Goal: Information Seeking & Learning: Learn about a topic

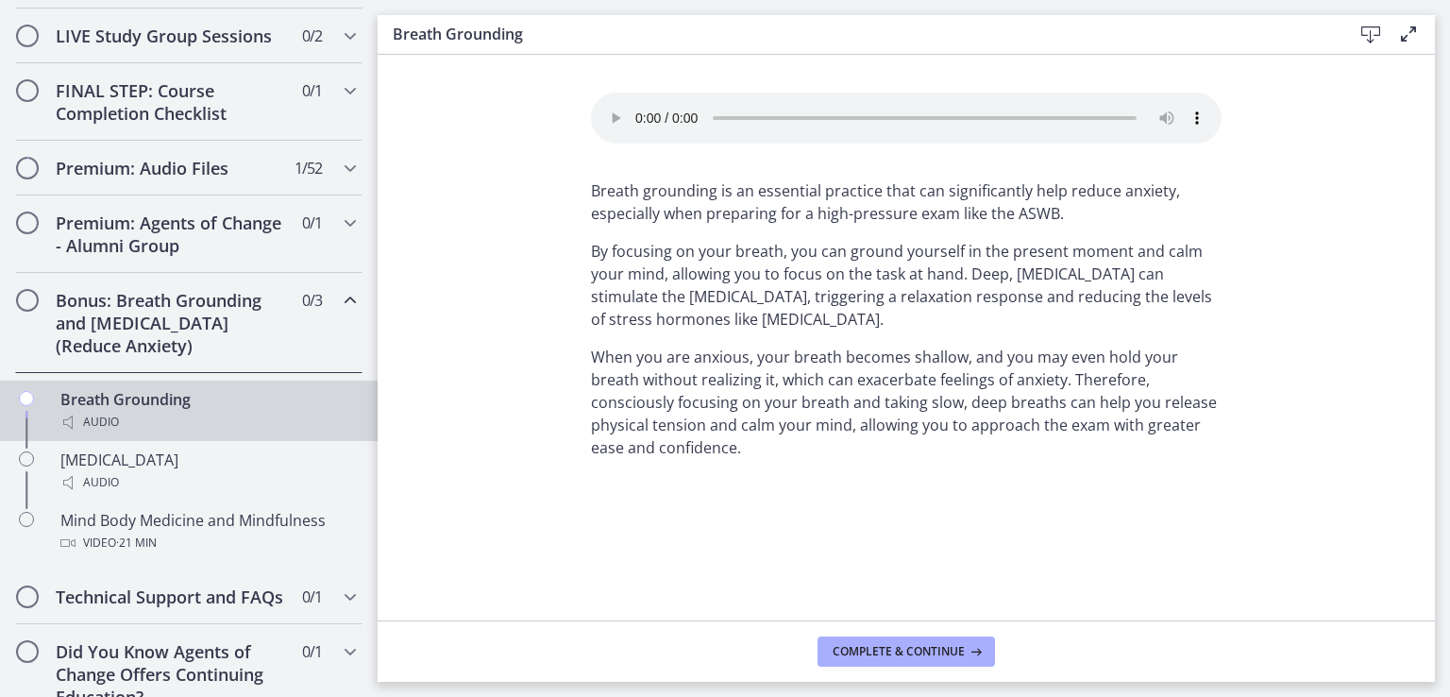
scroll to position [1033, 0]
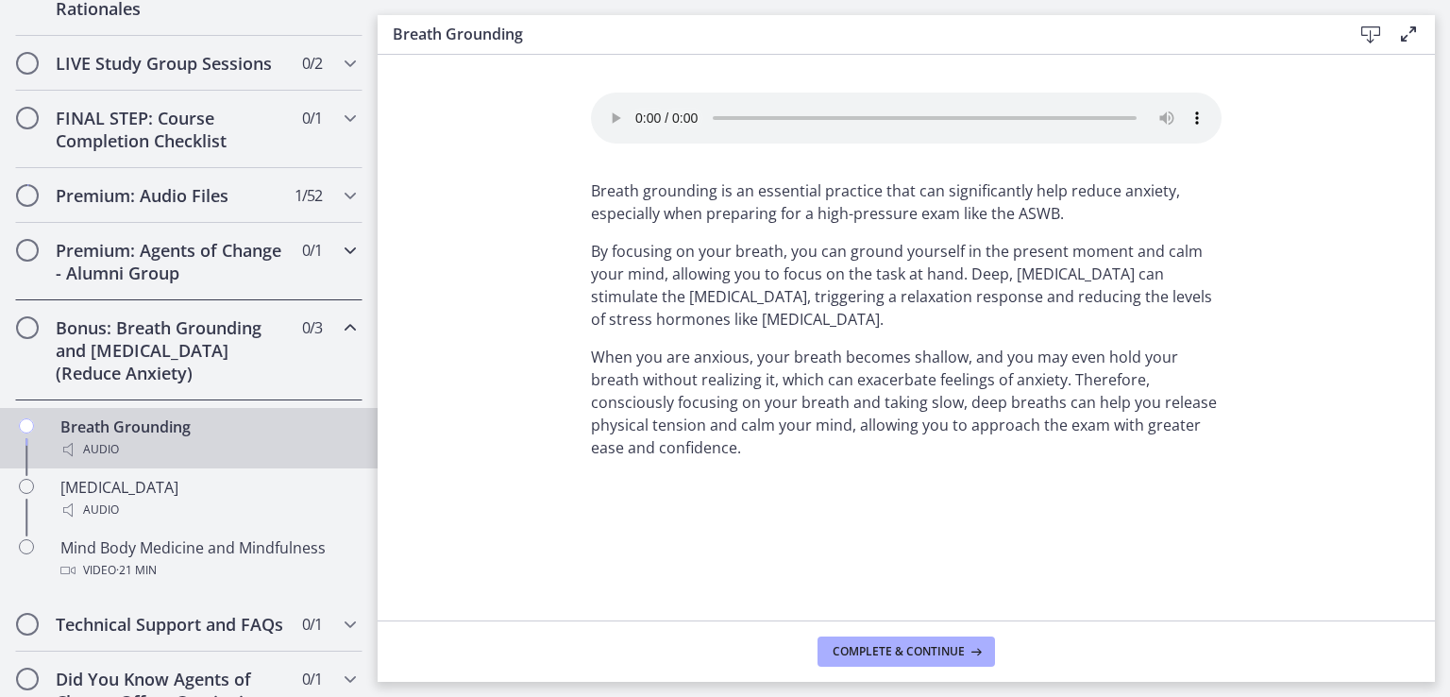
click at [79, 279] on h2 "Premium: Agents of Change - Alumni Group" at bounding box center [171, 261] width 230 height 45
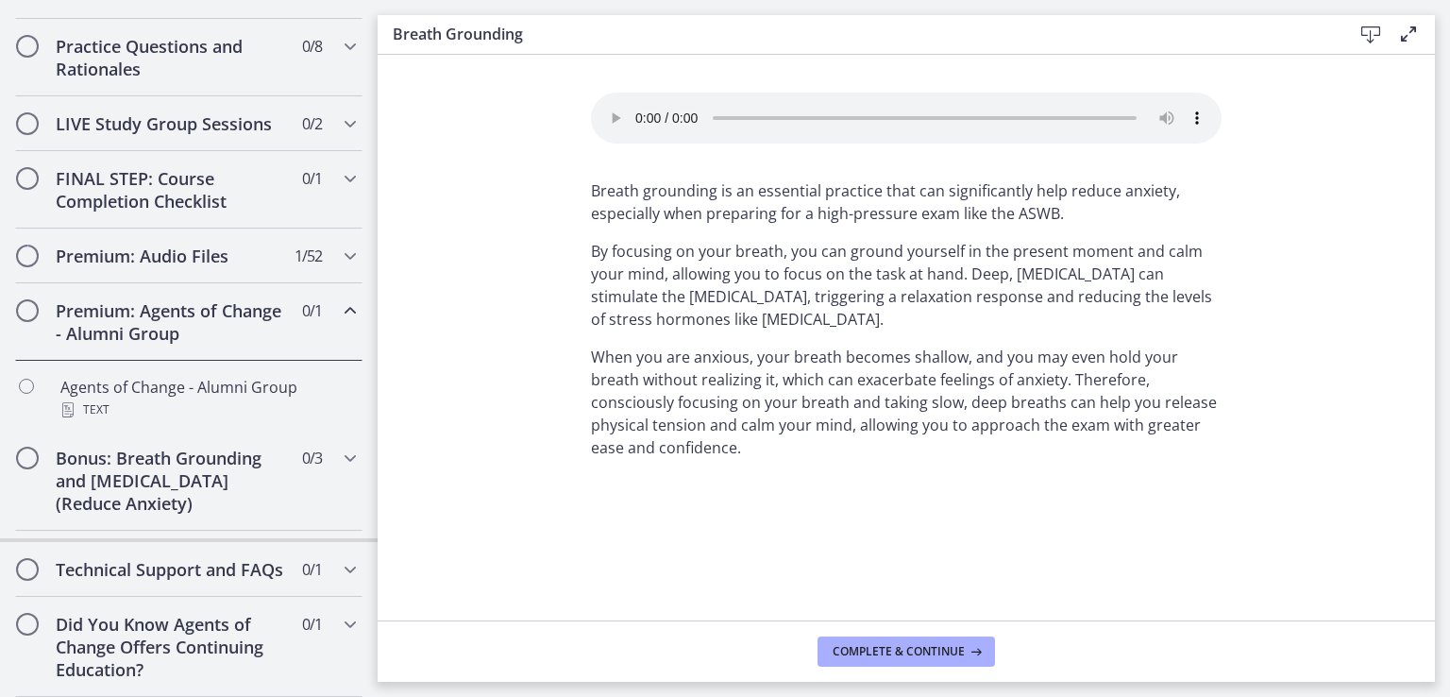
scroll to position [1007, 0]
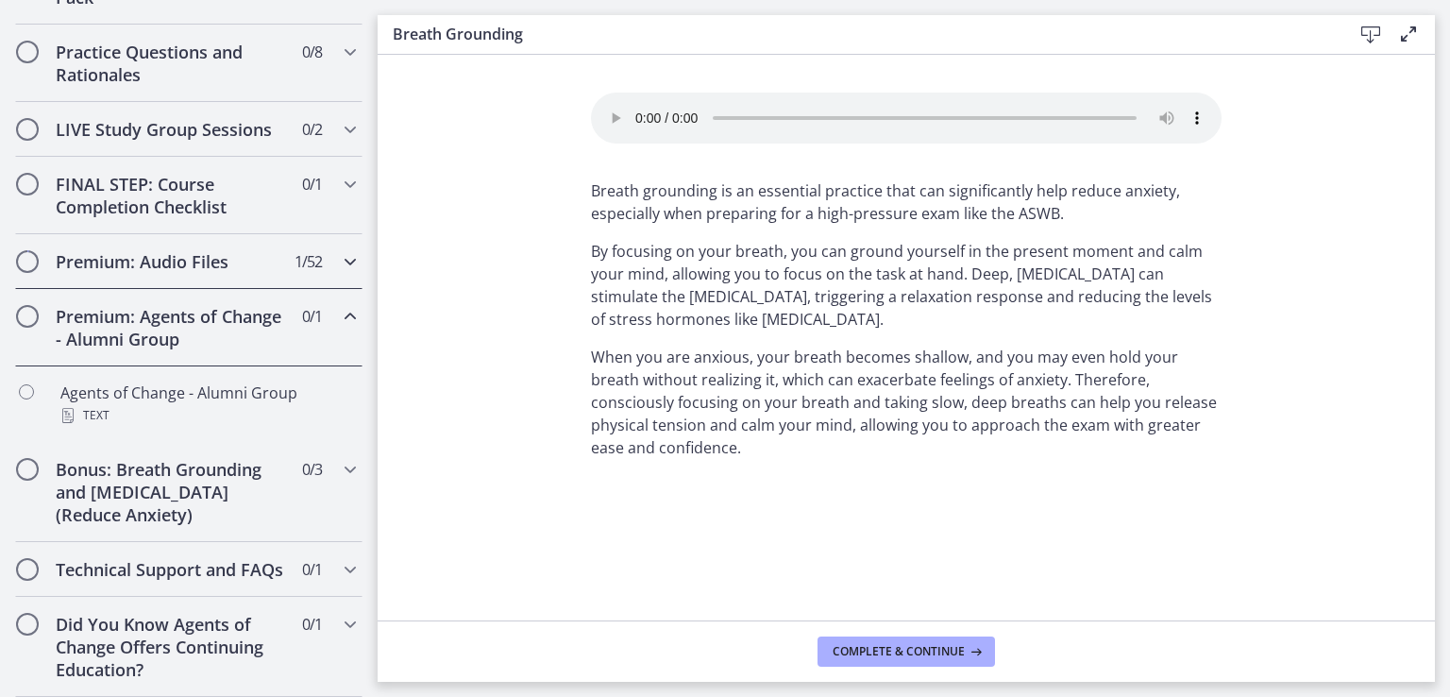
click at [146, 234] on div "Premium: Audio Files 1 / 52 Completed" at bounding box center [188, 261] width 347 height 55
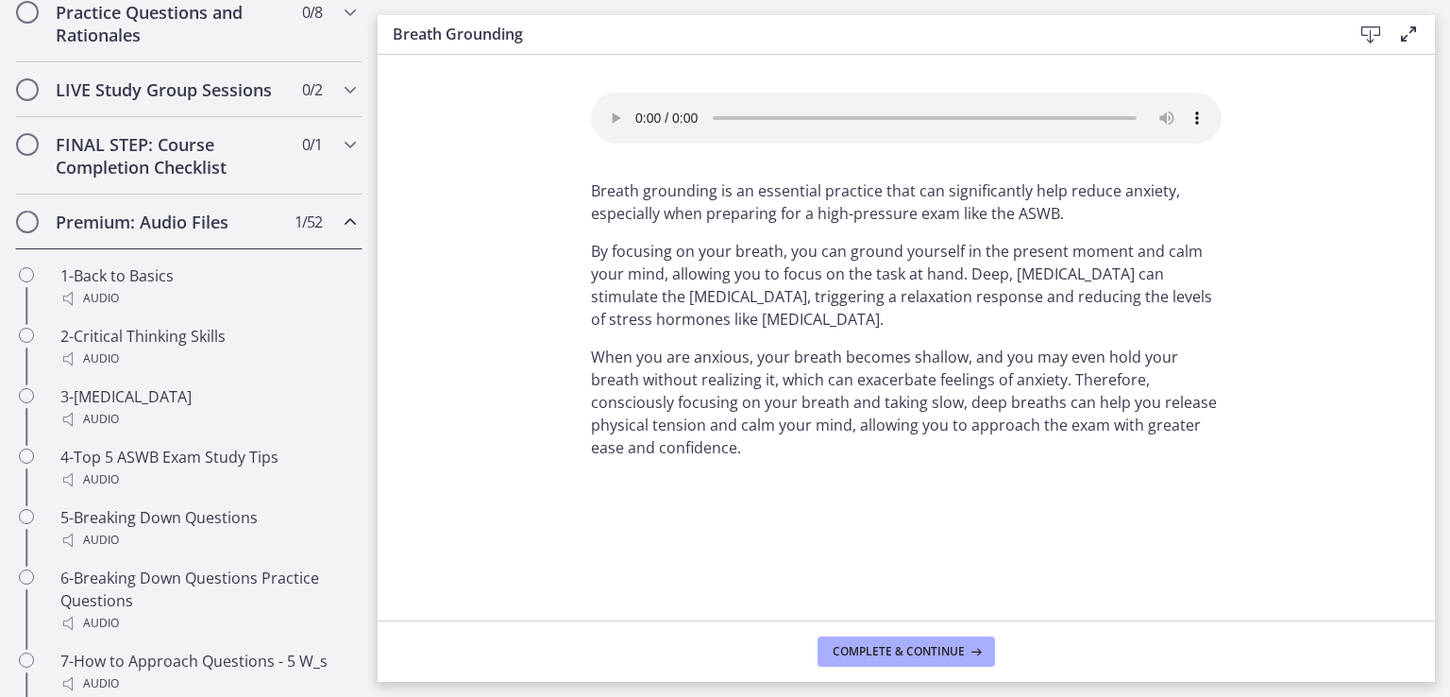
click at [146, 221] on div "Premium: Audio Files 1 / 52 Completed" at bounding box center [188, 221] width 347 height 55
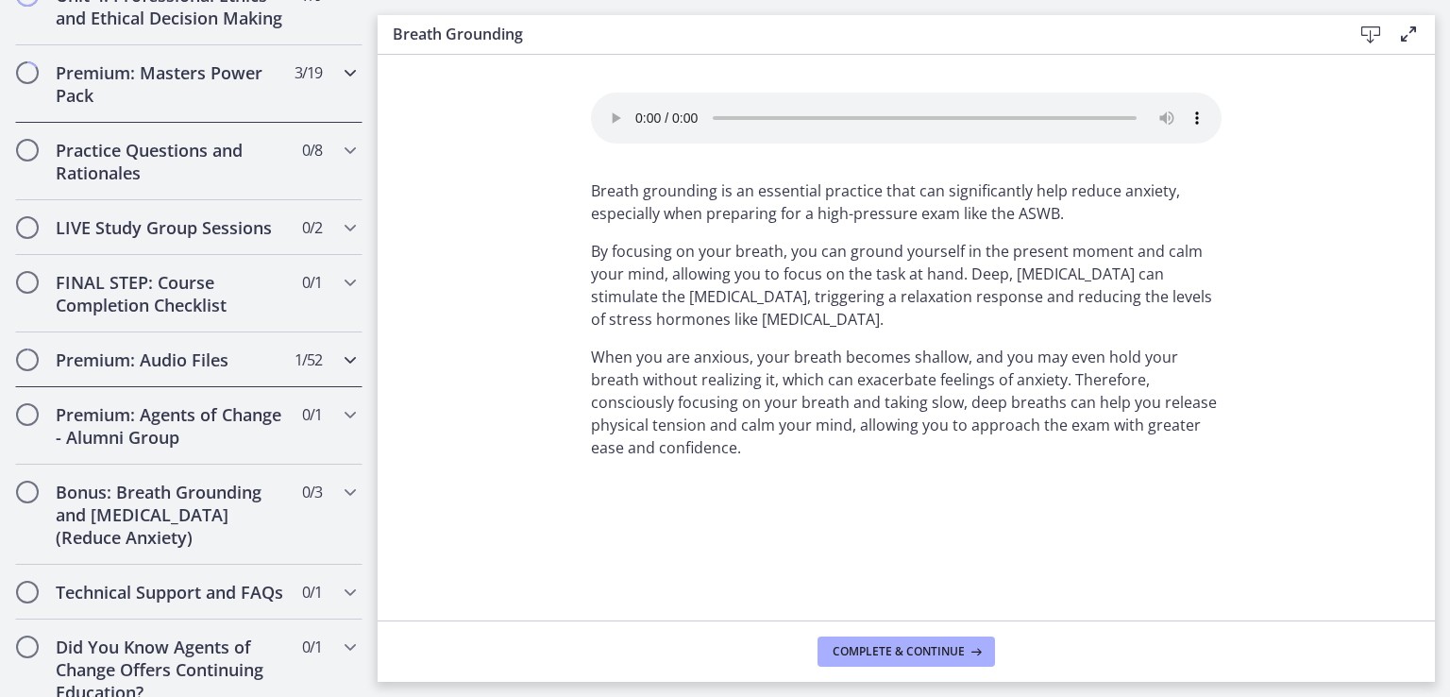
scroll to position [837, 0]
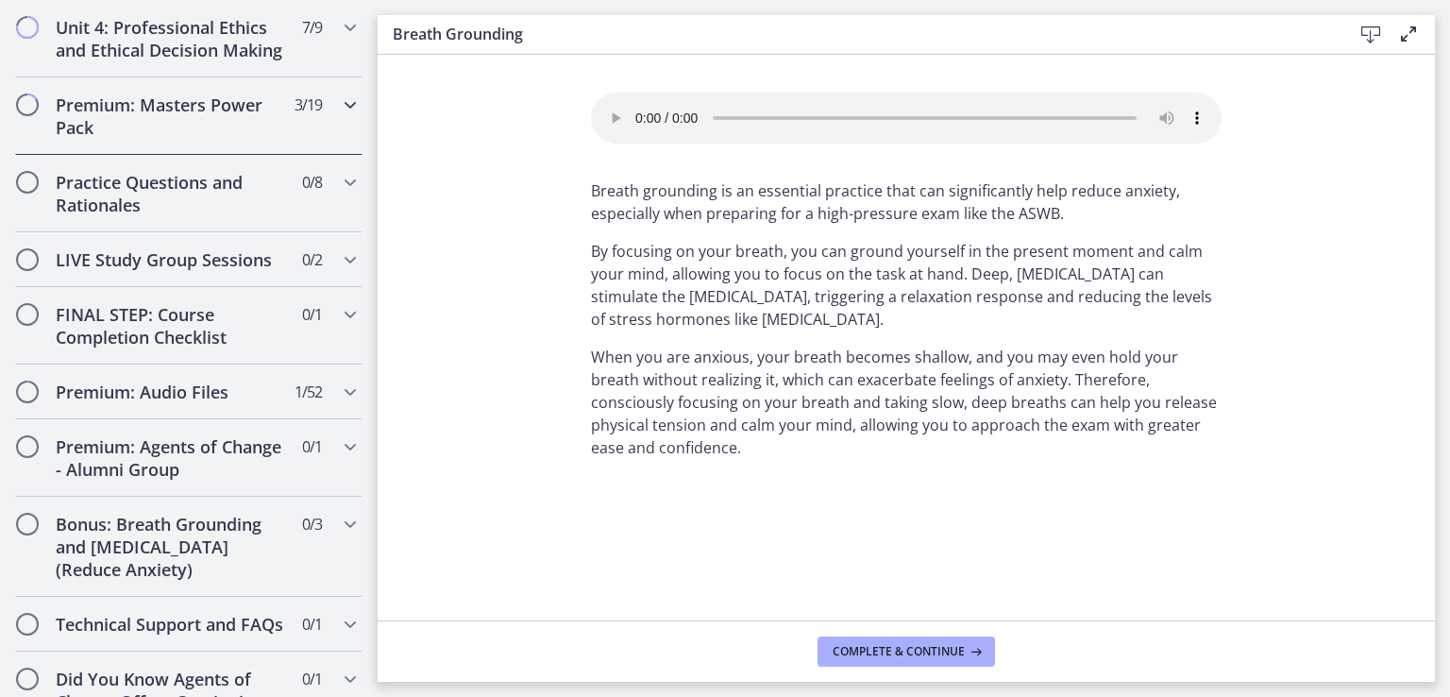
click at [166, 139] on h2 "Premium: Masters Power Pack" at bounding box center [171, 115] width 230 height 45
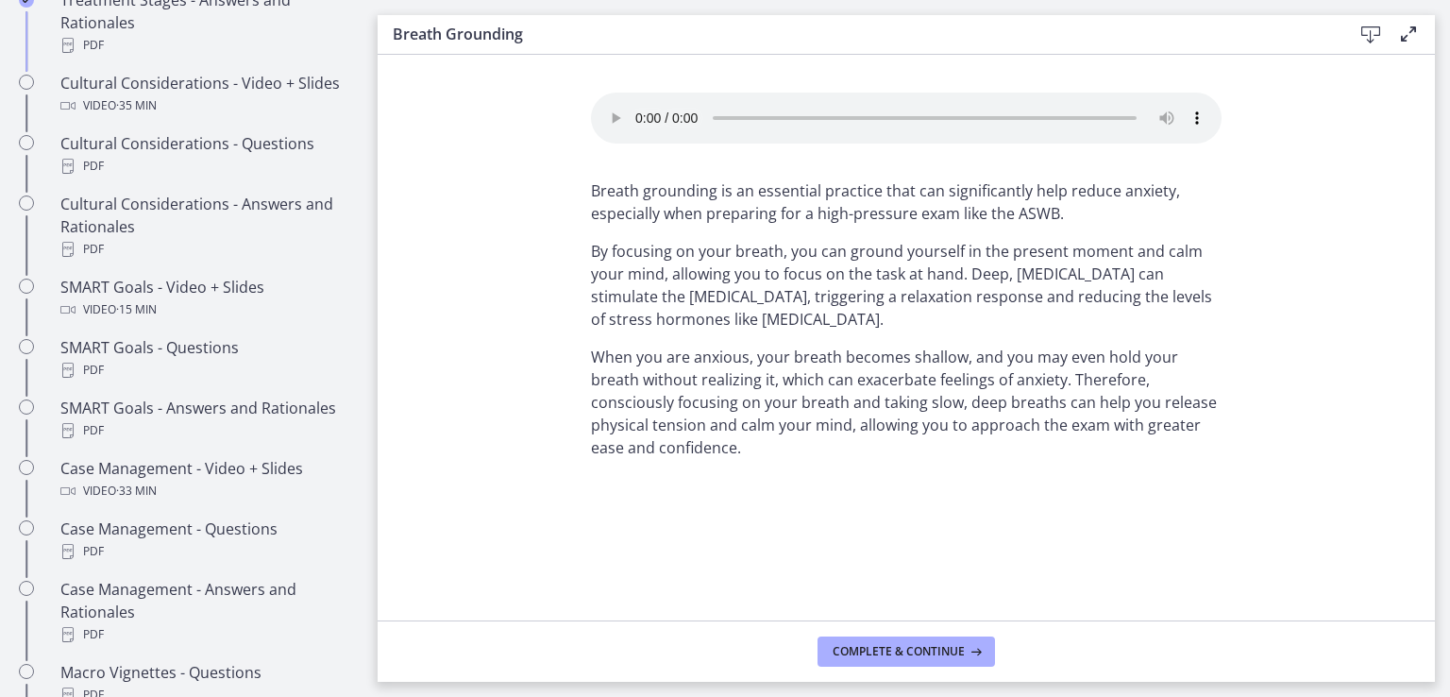
scroll to position [1309, 0]
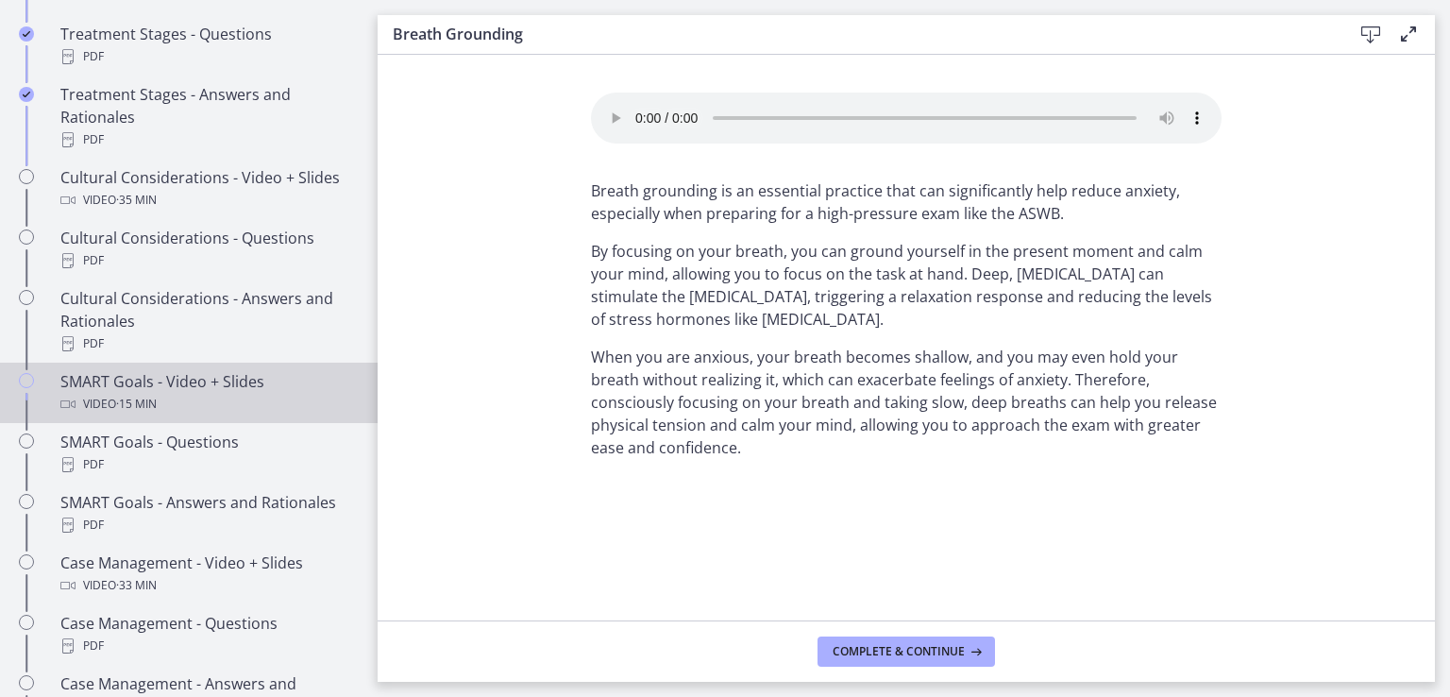
click at [143, 415] on span "· 15 min" at bounding box center [136, 404] width 41 height 23
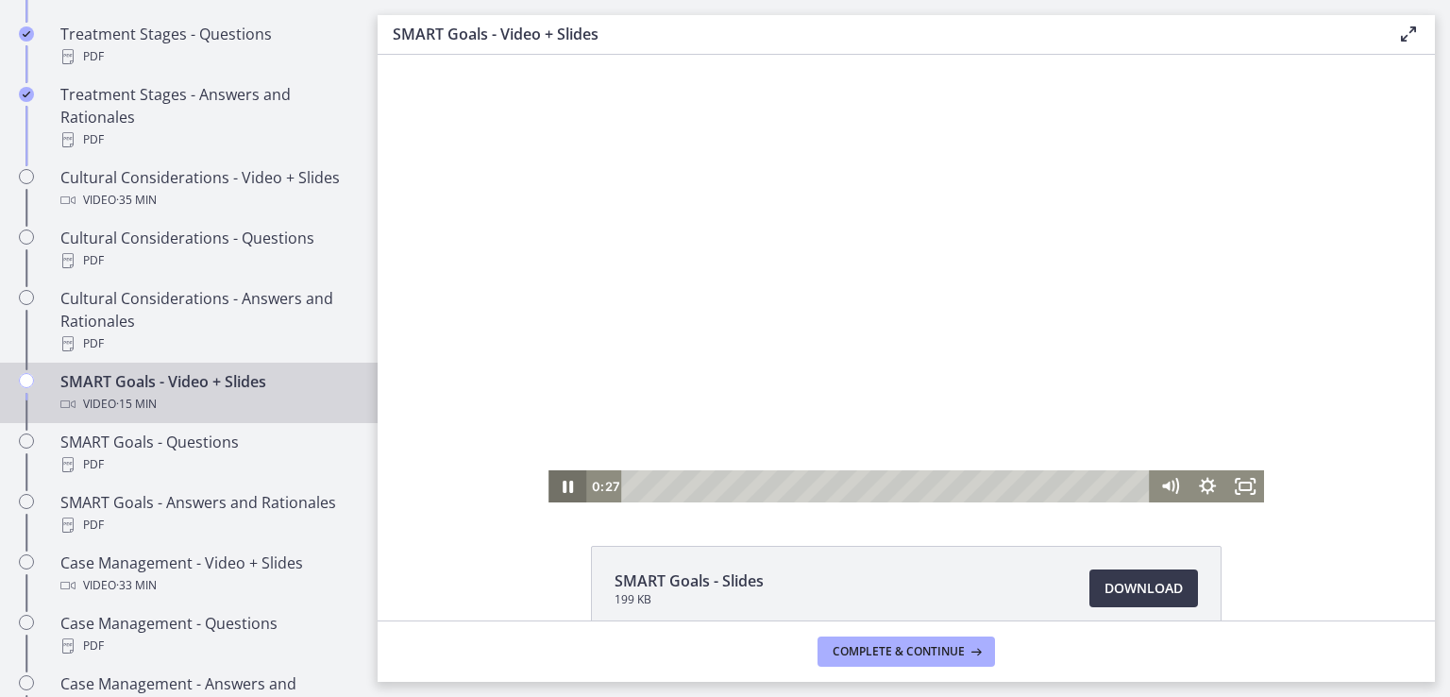
click at [563, 487] on icon "Pause" at bounding box center [568, 486] width 10 height 12
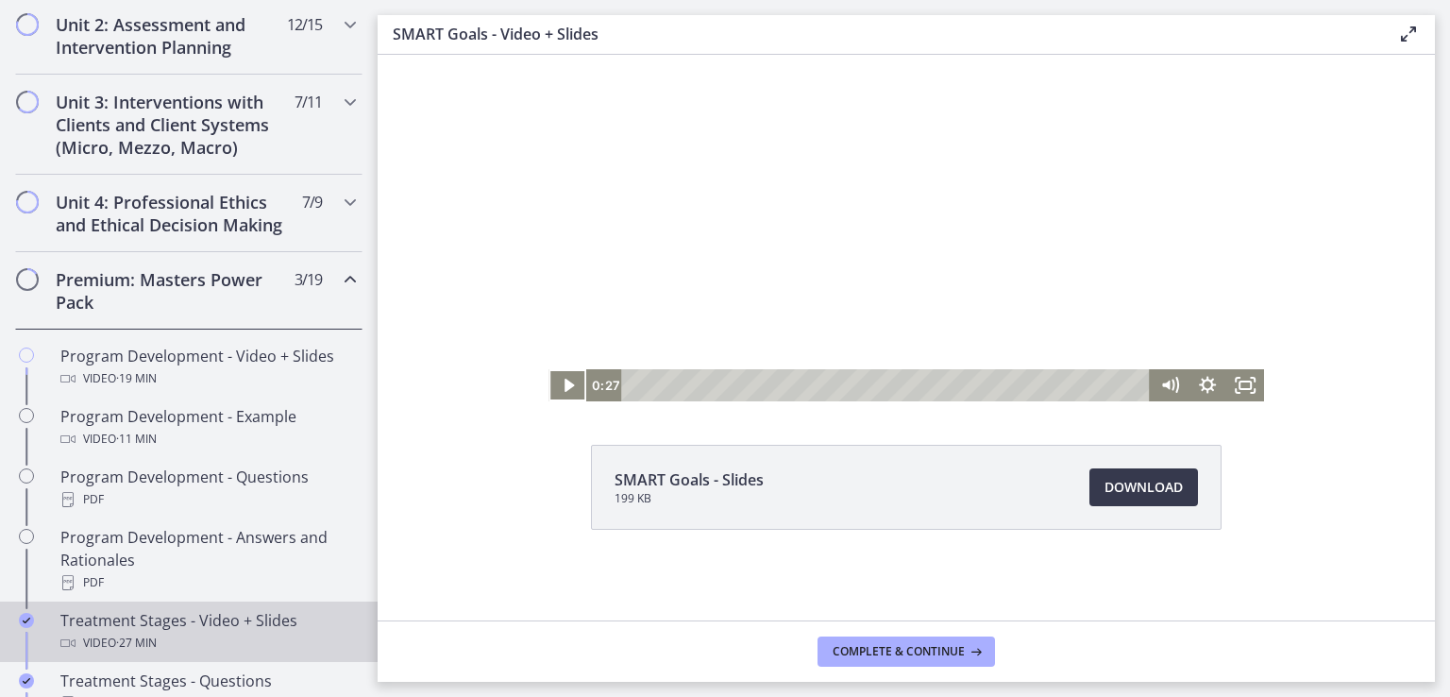
scroll to position [554, 0]
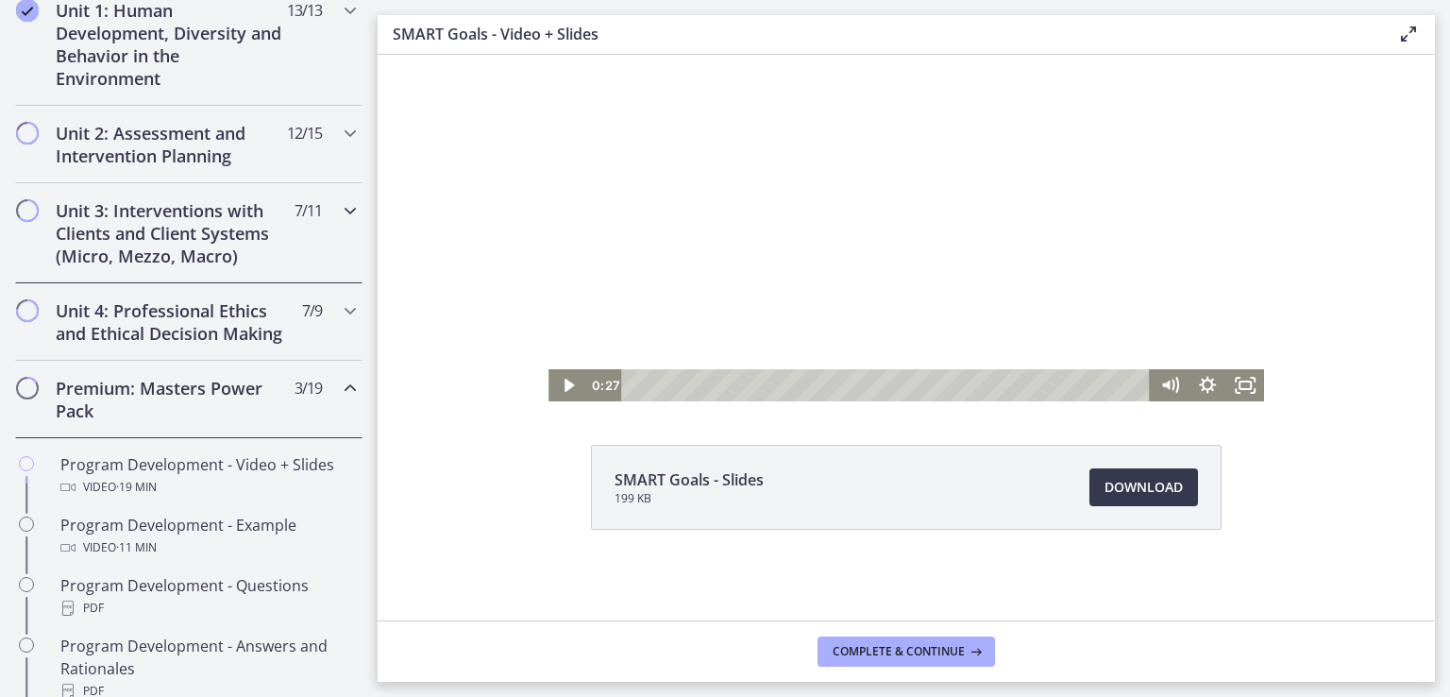
click at [46, 205] on div "Unit 3: Interventions with Clients and Client Systems (Micro, Mezzo, Macro) 7 /…" at bounding box center [188, 233] width 347 height 100
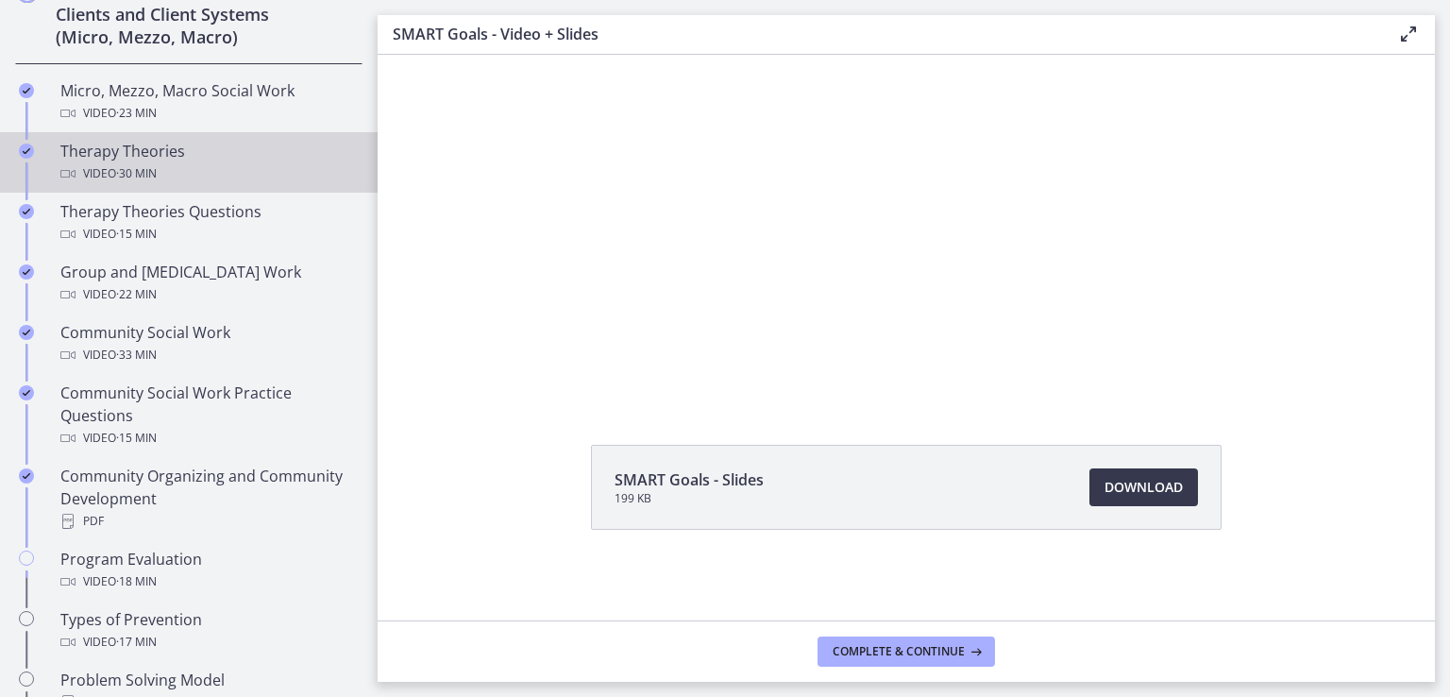
scroll to position [743, 0]
